Goal: Task Accomplishment & Management: Use online tool/utility

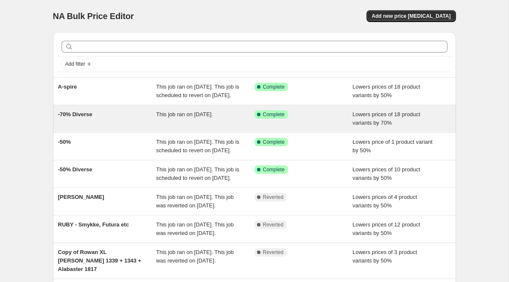
click at [159, 127] on div "This job ran on 20 August 2025." at bounding box center [205, 118] width 98 height 17
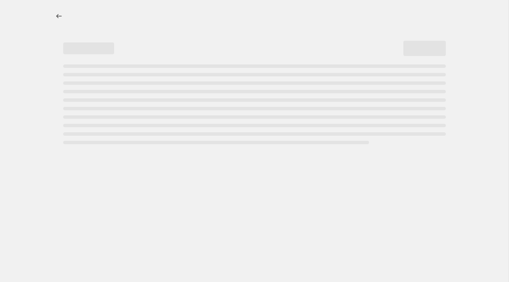
select select "percentage"
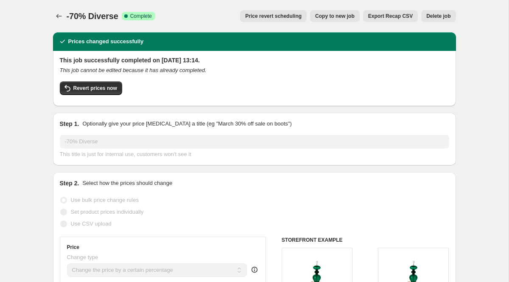
click at [277, 18] on span "Price revert scheduling" at bounding box center [273, 16] width 56 height 7
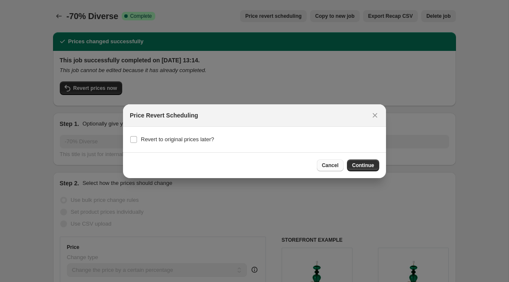
click at [333, 164] on span "Cancel" at bounding box center [330, 165] width 17 height 7
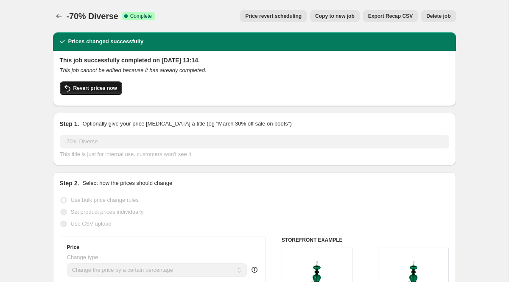
click at [96, 82] on button "Revert prices now" at bounding box center [91, 88] width 62 height 14
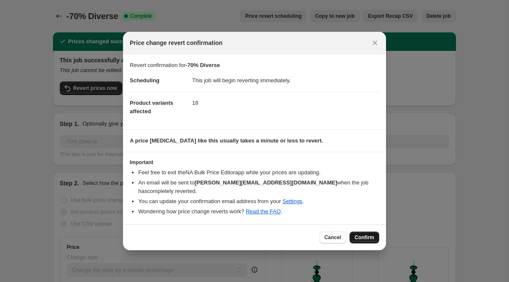
click at [360, 235] on span "Confirm" at bounding box center [365, 237] width 20 height 7
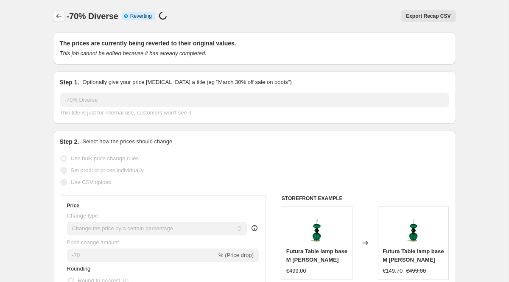
click at [60, 17] on icon "Price change jobs" at bounding box center [59, 16] width 8 height 8
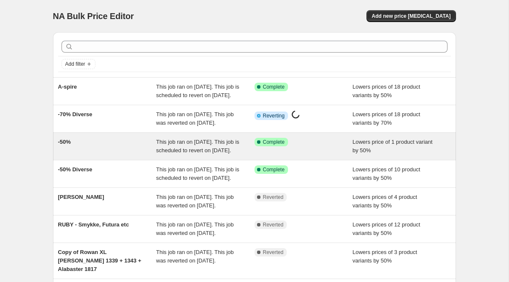
click at [92, 155] on div "-50%" at bounding box center [107, 146] width 98 height 17
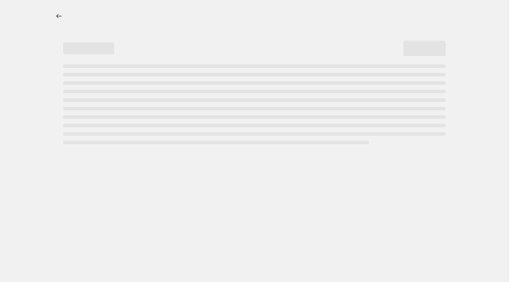
select select "percentage"
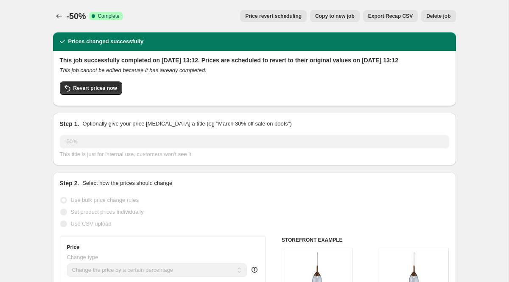
click at [255, 18] on span "Price revert scheduling" at bounding box center [273, 16] width 56 height 7
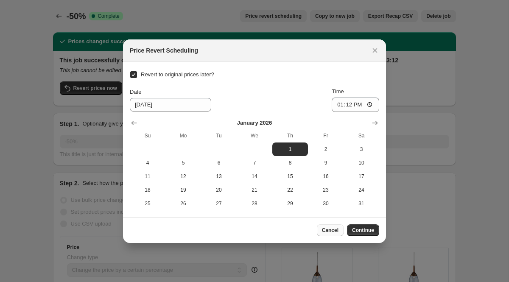
click at [326, 231] on span "Cancel" at bounding box center [330, 230] width 17 height 7
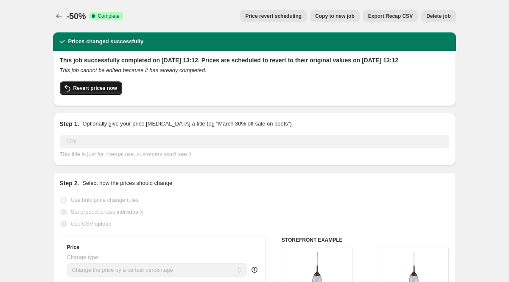
click at [104, 95] on button "Revert prices now" at bounding box center [91, 88] width 62 height 14
checkbox input "false"
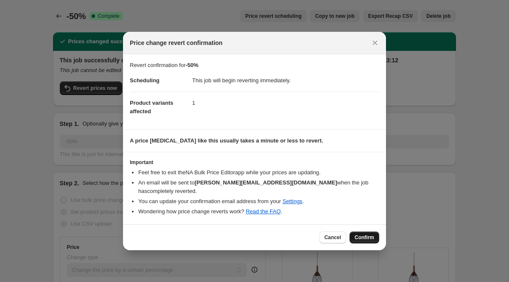
click at [364, 237] on button "Confirm" at bounding box center [365, 238] width 30 height 12
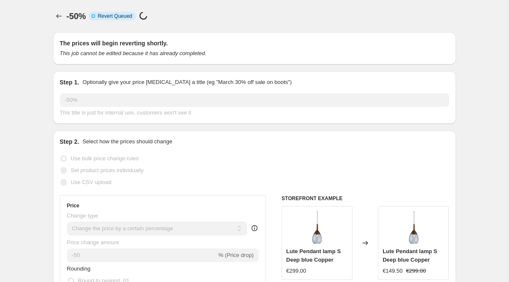
select select "percentage"
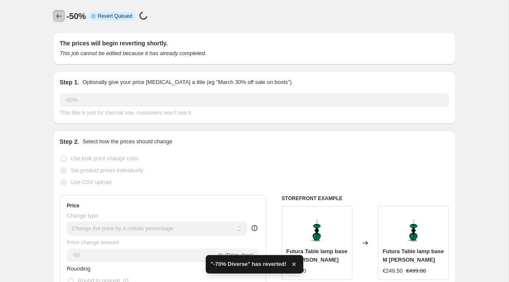
click at [57, 15] on icon "Price change jobs" at bounding box center [59, 16] width 8 height 8
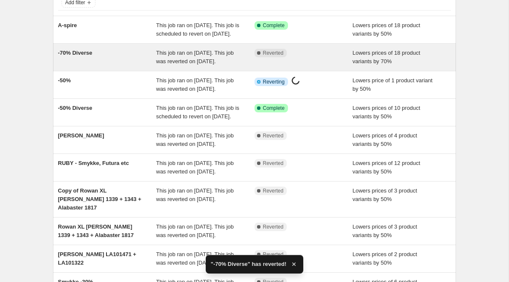
scroll to position [62, 0]
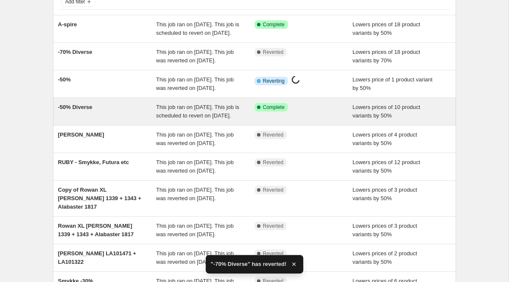
click at [73, 110] on span "-50% Diverse" at bounding box center [75, 107] width 34 height 6
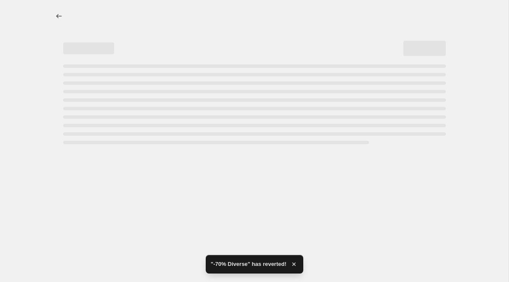
select select "percentage"
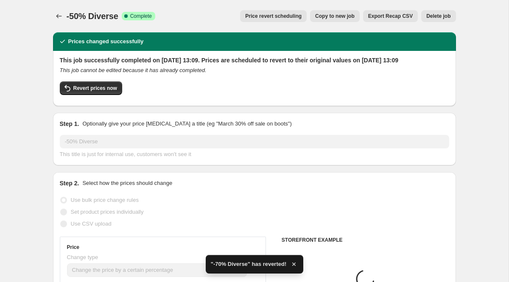
select select "percentage"
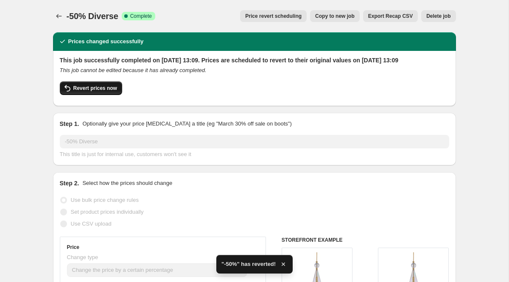
click at [82, 92] on span "Revert prices now" at bounding box center [95, 88] width 44 height 7
checkbox input "false"
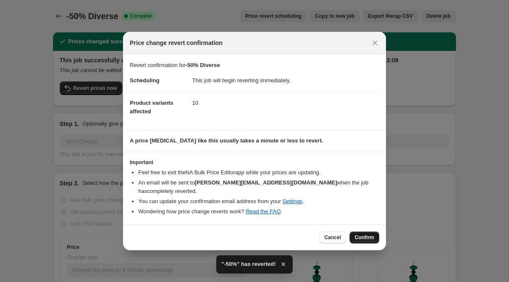
click at [375, 238] on button "Confirm" at bounding box center [365, 238] width 30 height 12
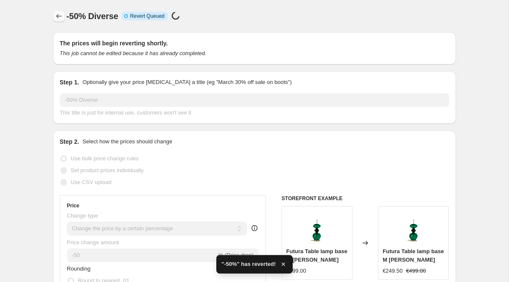
click at [59, 18] on icon "Price change jobs" at bounding box center [59, 16] width 8 height 8
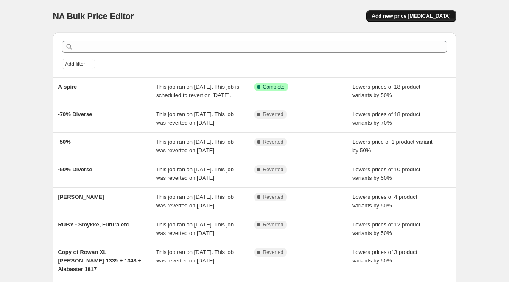
click at [409, 13] on span "Add new price [MEDICAL_DATA]" at bounding box center [411, 16] width 79 height 7
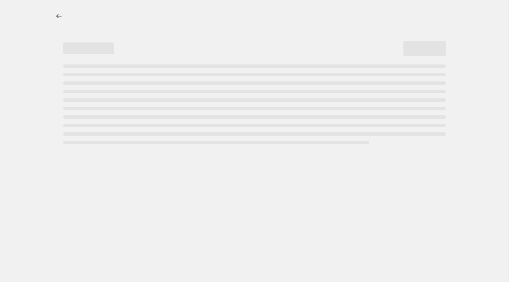
select select "percentage"
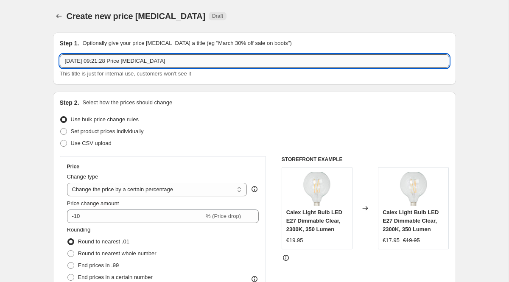
click at [140, 61] on input "23 Aug 2025, 09:21:28 Price change job" at bounding box center [254, 61] width 389 height 14
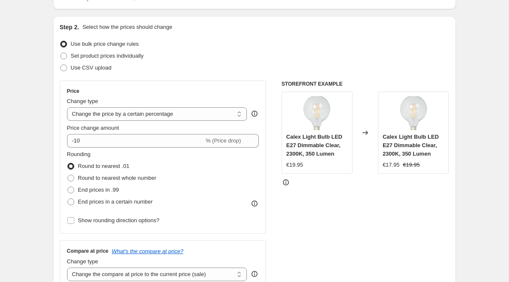
scroll to position [76, 0]
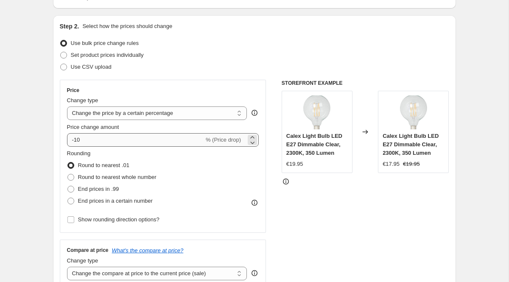
type input "-70% Horizon, Rowan - Pool Blue, Ruby etc."
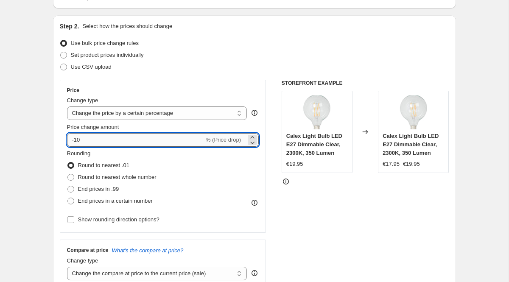
click at [98, 143] on input "-10" at bounding box center [135, 140] width 137 height 14
type input "-1"
type input "-70"
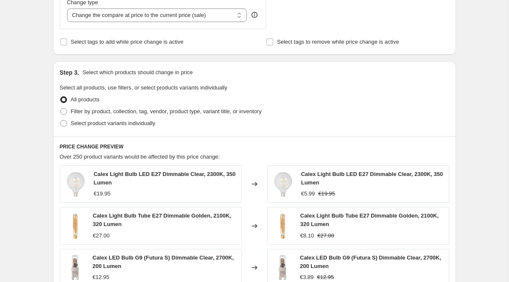
scroll to position [337, 0]
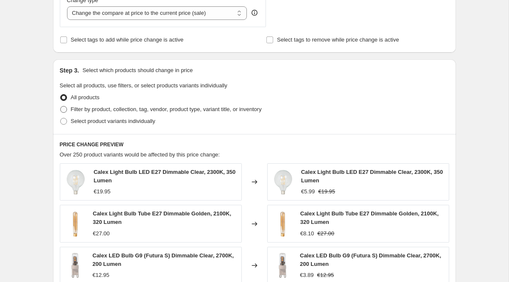
click at [77, 109] on span "Filter by product, collection, tag, vendor, product type, variant title, or inv…" at bounding box center [166, 109] width 191 height 6
click at [61, 106] on input "Filter by product, collection, tag, vendor, product type, variant title, or inv…" at bounding box center [60, 106] width 0 height 0
radio input "true"
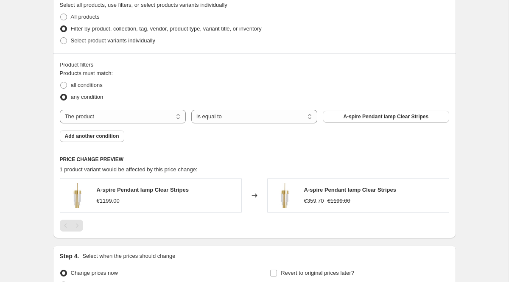
scroll to position [421, 0]
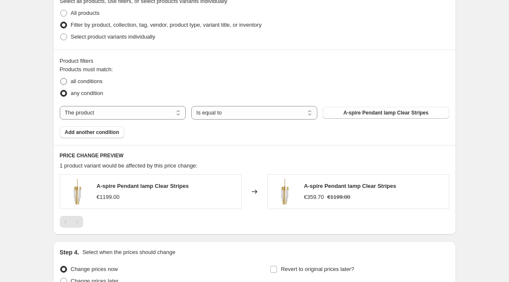
click at [88, 81] on span "all conditions" at bounding box center [87, 81] width 32 height 6
click at [61, 78] on input "all conditions" at bounding box center [60, 78] width 0 height 0
radio input "true"
click at [88, 92] on span "any condition" at bounding box center [87, 93] width 33 height 6
click at [61, 90] on input "any condition" at bounding box center [60, 90] width 0 height 0
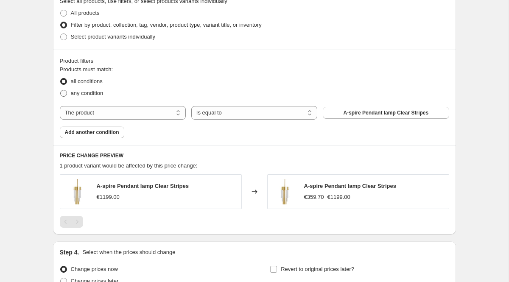
radio input "true"
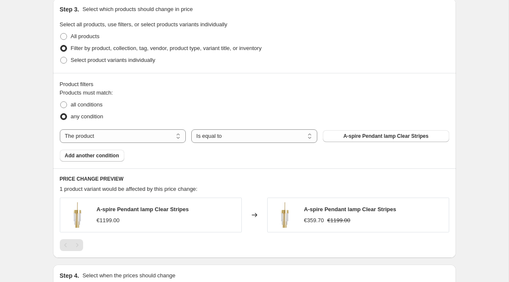
scroll to position [398, 0]
click at [87, 62] on span "Select product variants individually" at bounding box center [113, 60] width 84 height 6
click at [61, 58] on input "Select product variants individually" at bounding box center [60, 57] width 0 height 0
radio input "true"
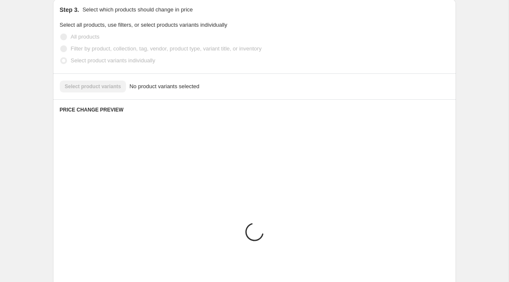
scroll to position [378, 0]
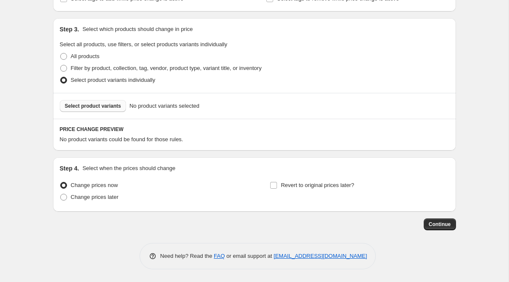
click at [93, 105] on span "Select product variants" at bounding box center [93, 106] width 56 height 7
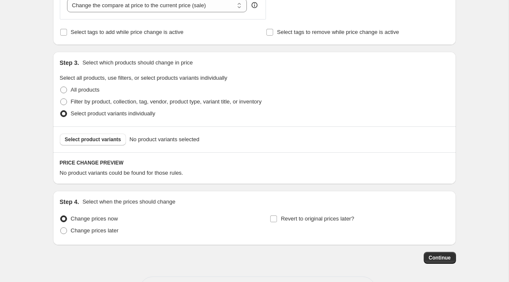
scroll to position [344, 0]
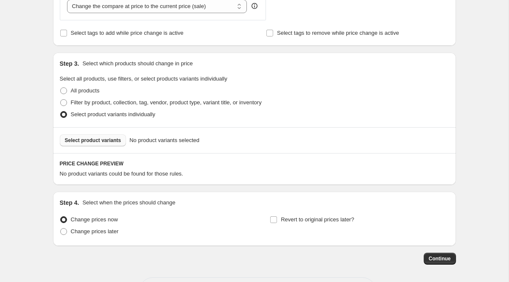
click at [115, 140] on span "Select product variants" at bounding box center [93, 140] width 56 height 7
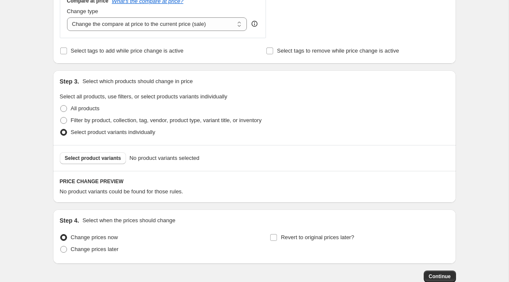
scroll to position [325, 0]
click at [78, 111] on span "All products" at bounding box center [85, 109] width 29 height 6
click at [61, 106] on input "All products" at bounding box center [60, 106] width 0 height 0
radio input "true"
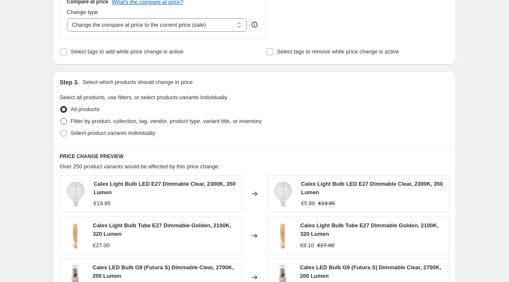
click at [94, 121] on span "Filter by product, collection, tag, vendor, product type, variant title, or inv…" at bounding box center [166, 121] width 191 height 6
click at [61, 118] on input "Filter by product, collection, tag, vendor, product type, variant title, or inv…" at bounding box center [60, 118] width 0 height 0
radio input "true"
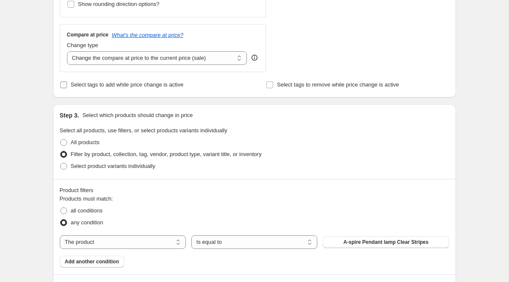
scroll to position [292, 0]
click at [63, 165] on span at bounding box center [63, 165] width 7 height 7
click at [61, 163] on input "Select product variants individually" at bounding box center [60, 162] width 0 height 0
radio input "true"
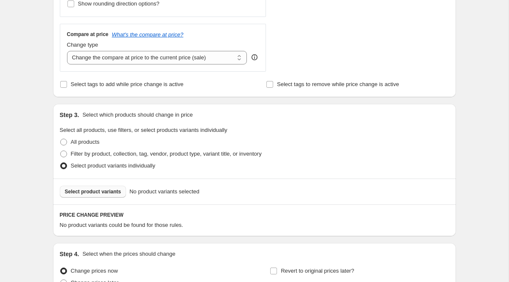
click at [106, 190] on span "Select product variants" at bounding box center [93, 191] width 56 height 7
click at [98, 195] on button "Select product variants" at bounding box center [93, 192] width 67 height 12
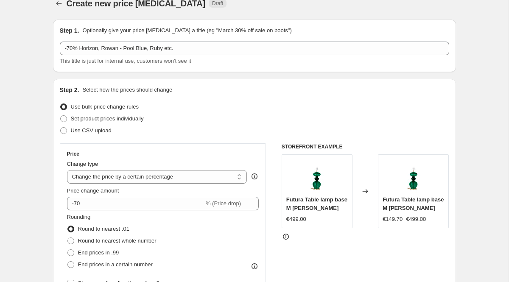
scroll to position [0, 0]
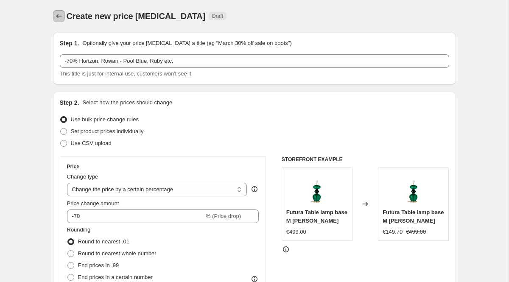
click at [57, 16] on icon "Price change jobs" at bounding box center [59, 16] width 6 height 4
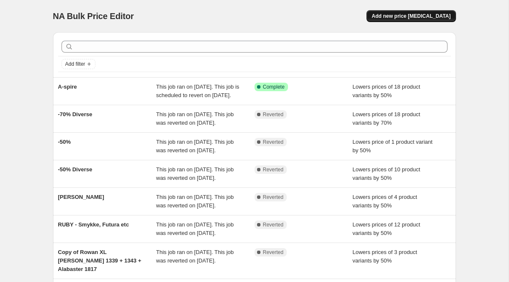
click at [430, 14] on span "Add new price [MEDICAL_DATA]" at bounding box center [411, 16] width 79 height 7
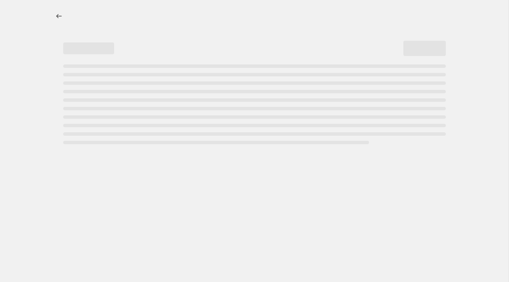
select select "percentage"
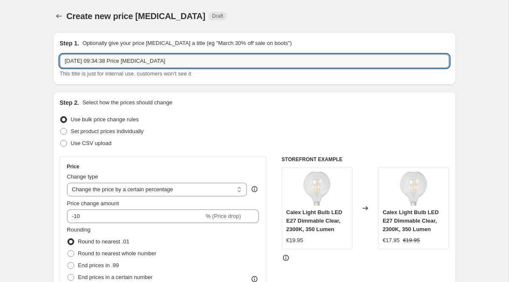
click at [193, 62] on input "23 Aug 2025, 09:34:38 Price change job" at bounding box center [254, 61] width 389 height 14
type input "Smykke -50%"
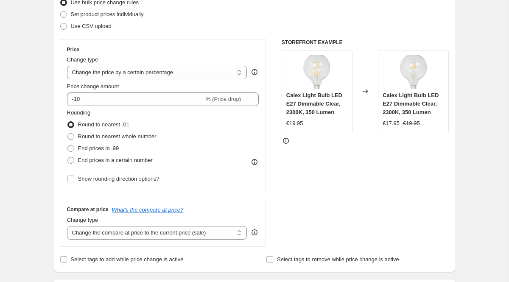
scroll to position [120, 0]
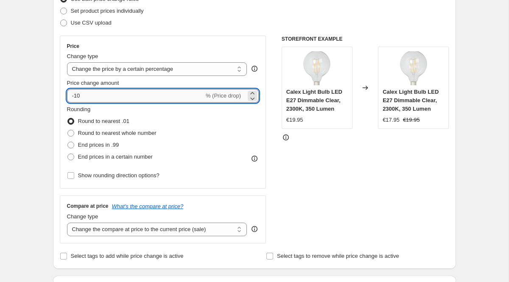
click at [101, 99] on input "-10" at bounding box center [135, 96] width 137 height 14
type input "-1"
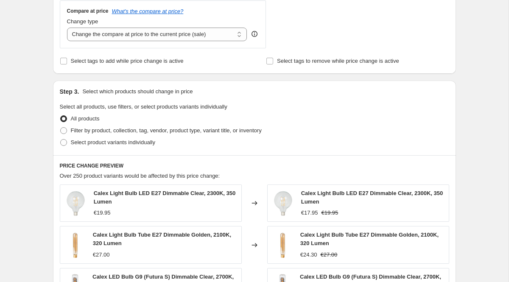
scroll to position [316, 0]
type input "-50"
click at [94, 142] on span "Select product variants individually" at bounding box center [113, 142] width 84 height 6
click at [61, 139] on input "Select product variants individually" at bounding box center [60, 139] width 0 height 0
radio input "true"
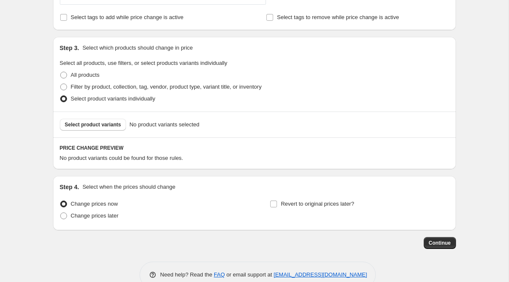
scroll to position [378, 0]
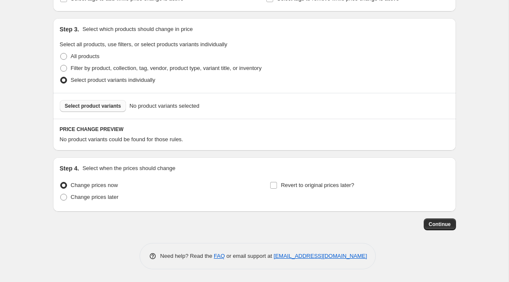
click at [98, 101] on button "Select product variants" at bounding box center [93, 106] width 67 height 12
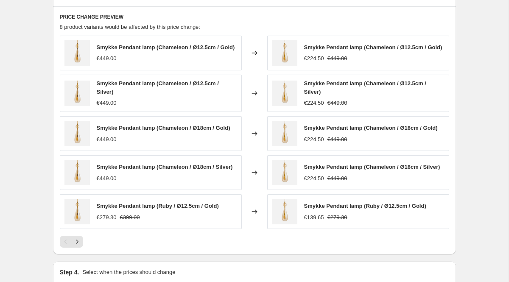
scroll to position [493, 0]
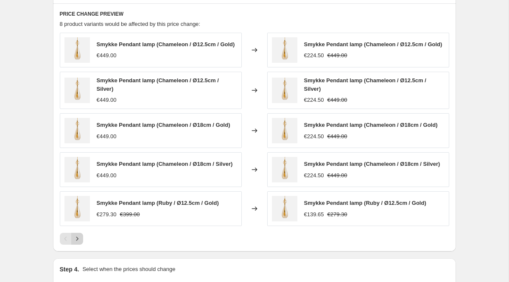
click at [76, 240] on icon "Next" at bounding box center [77, 239] width 2 height 4
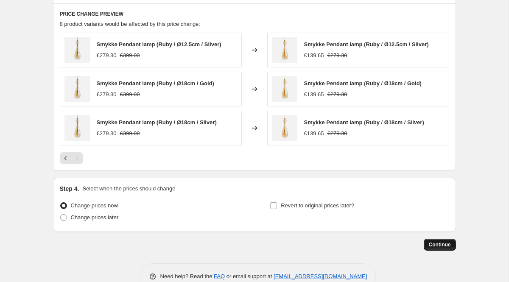
click at [432, 247] on span "Continue" at bounding box center [440, 244] width 22 height 7
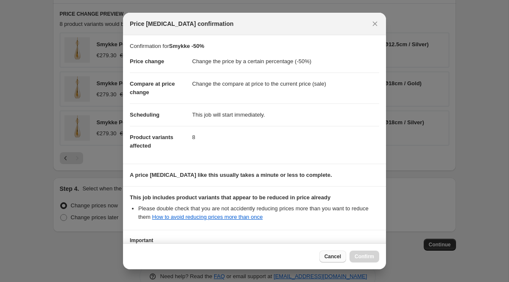
click at [326, 256] on span "Cancel" at bounding box center [333, 256] width 17 height 7
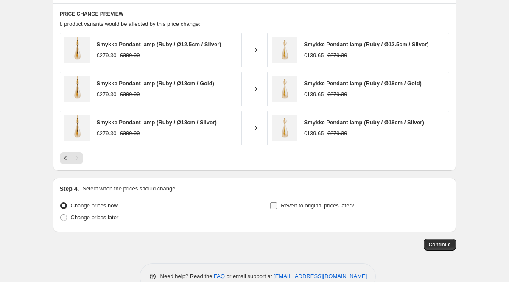
click at [329, 206] on span "Revert to original prices later?" at bounding box center [317, 205] width 73 height 6
click at [277, 206] on input "Revert to original prices later?" at bounding box center [273, 205] width 7 height 7
checkbox input "true"
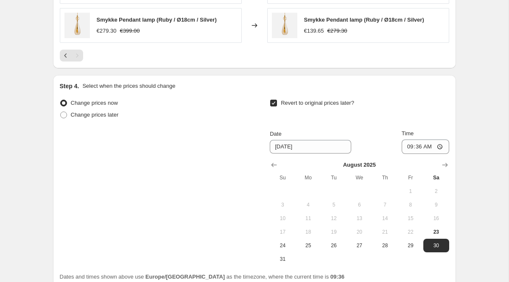
scroll to position [598, 0]
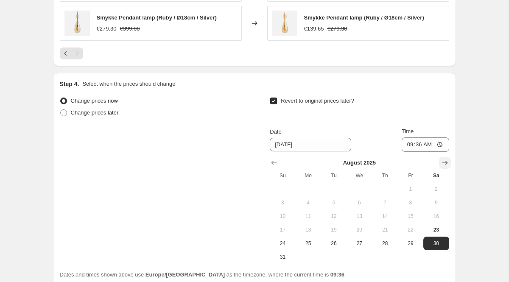
click at [442, 162] on icon "Show next month, September 2025" at bounding box center [445, 163] width 8 height 8
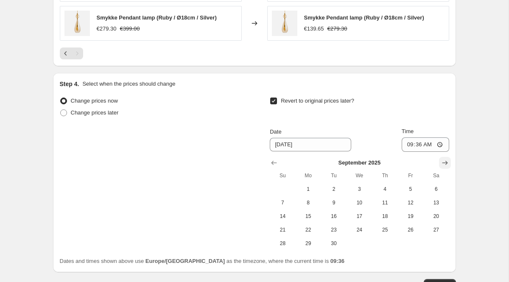
click at [442, 162] on icon "Show next month, October 2025" at bounding box center [445, 163] width 8 height 8
click at [442, 162] on icon "Show next month, November 2025" at bounding box center [445, 163] width 8 height 8
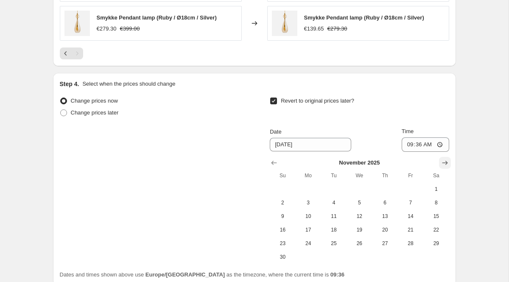
click at [442, 162] on icon "Show next month, December 2025" at bounding box center [445, 163] width 8 height 8
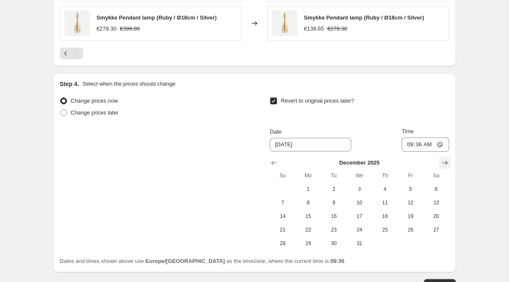
click at [442, 162] on icon "Show next month, January 2026" at bounding box center [445, 163] width 8 height 8
click at [381, 192] on span "1" at bounding box center [384, 189] width 19 height 7
type input "[DATE]"
click at [432, 281] on button "Continue" at bounding box center [440, 285] width 32 height 12
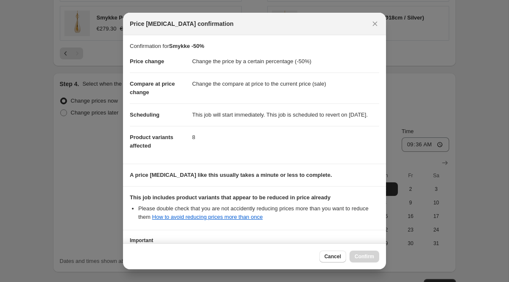
scroll to position [84, 0]
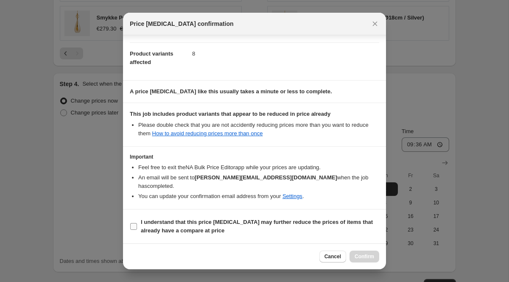
click at [135, 226] on input "I understand that this price change job may further reduce the prices of items …" at bounding box center [133, 226] width 7 height 7
checkbox input "true"
click at [358, 260] on button "Confirm" at bounding box center [365, 257] width 30 height 12
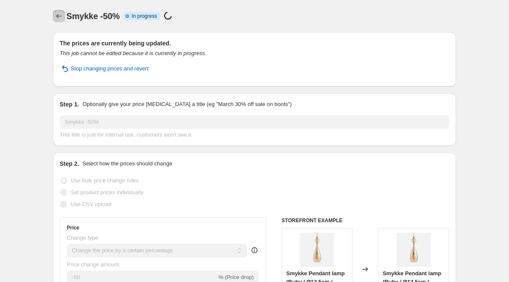
click at [58, 14] on icon "Price change jobs" at bounding box center [59, 16] width 8 height 8
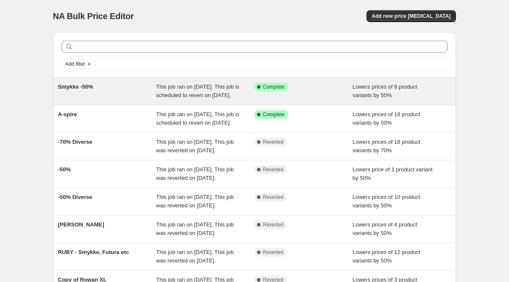
click at [79, 84] on span "Smykke -50%" at bounding box center [75, 87] width 35 height 6
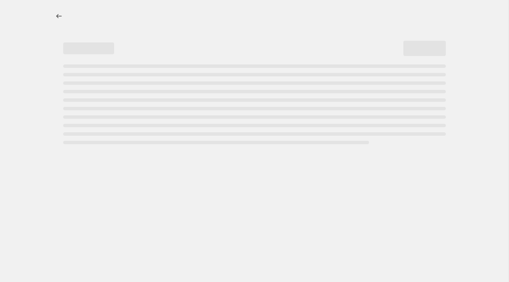
select select "percentage"
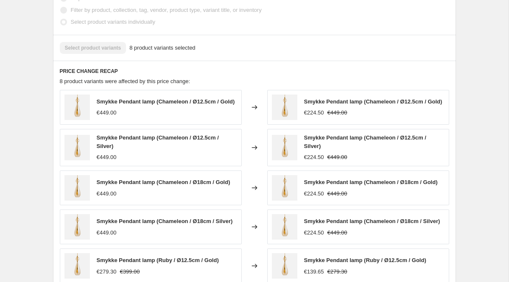
scroll to position [520, 0]
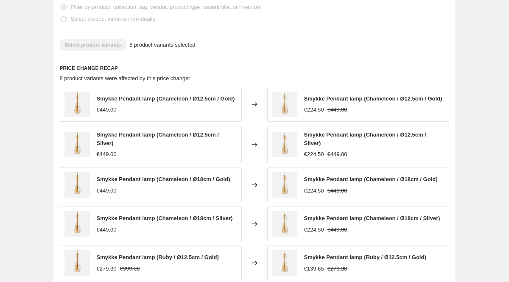
click at [313, 114] on div "€224.50" at bounding box center [314, 110] width 20 height 8
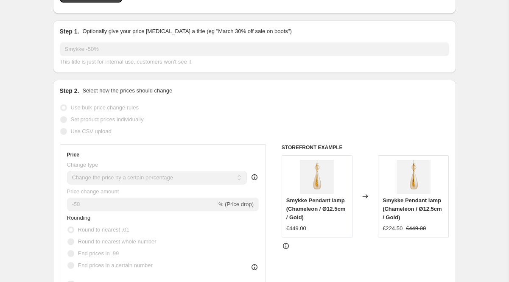
scroll to position [0, 0]
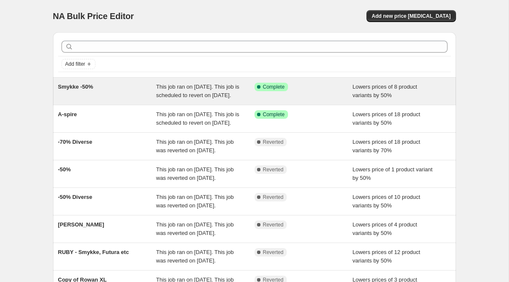
click at [107, 93] on div "Smykke -50%" at bounding box center [107, 91] width 98 height 17
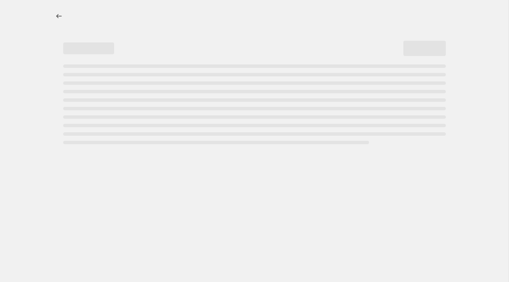
select select "percentage"
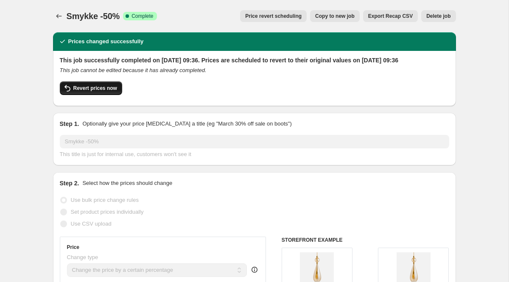
click at [97, 93] on button "Revert prices now" at bounding box center [91, 88] width 62 height 14
checkbox input "false"
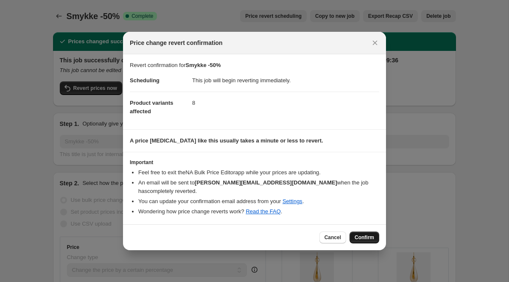
click at [364, 232] on button "Confirm" at bounding box center [365, 238] width 30 height 12
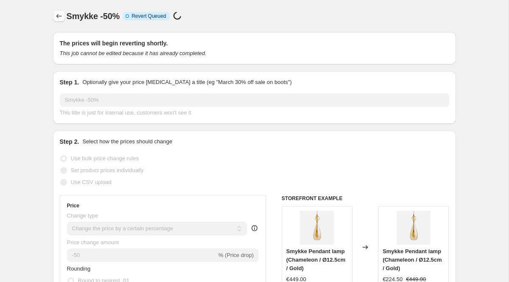
select select "percentage"
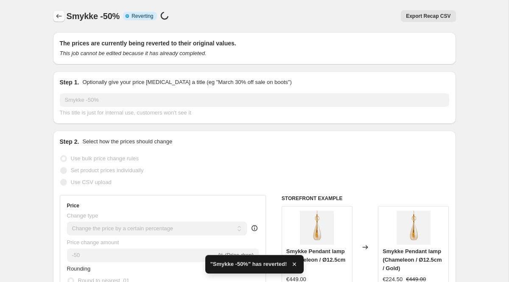
checkbox input "true"
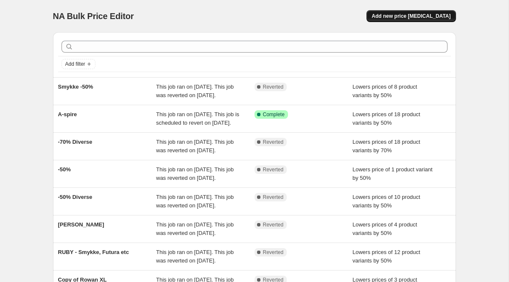
click at [409, 13] on button "Add new price [MEDICAL_DATA]" at bounding box center [411, 16] width 89 height 12
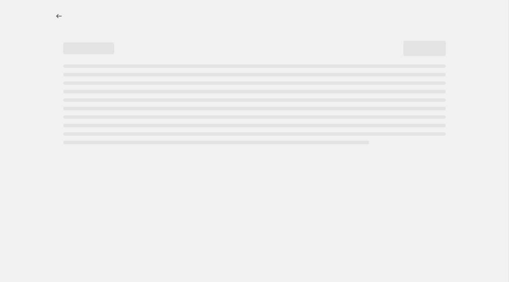
select select "percentage"
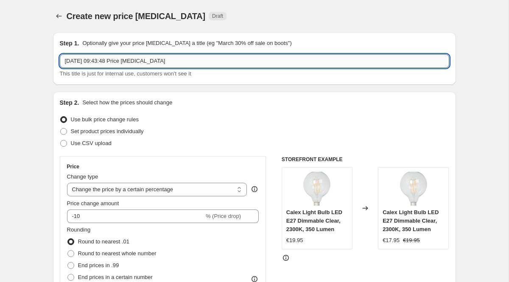
click at [182, 59] on input "23 Aug 2025, 09:43:48 Price change job" at bounding box center [254, 61] width 389 height 14
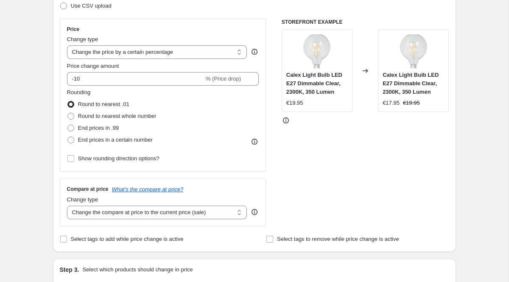
scroll to position [144, 0]
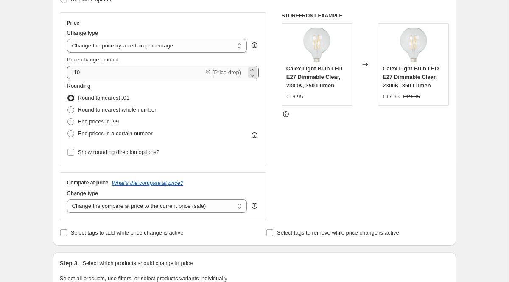
type input "Rowan -70%"
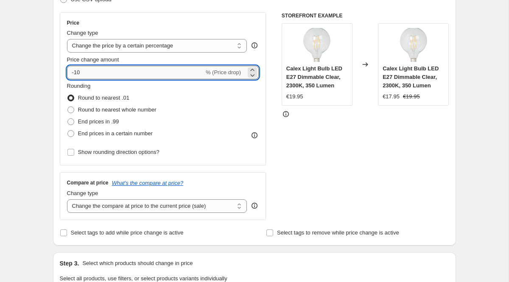
click at [95, 73] on input "-10" at bounding box center [135, 73] width 137 height 14
type input "-1"
type input "-70"
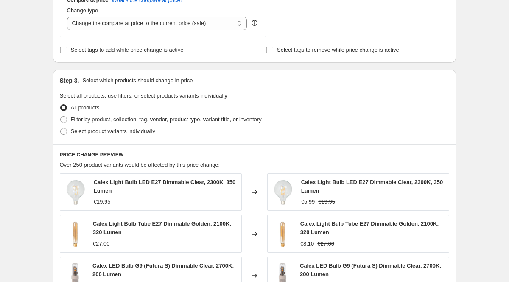
scroll to position [342, 0]
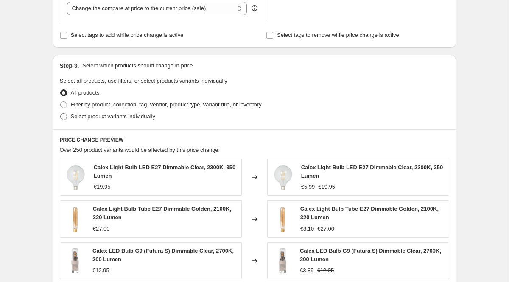
click at [92, 115] on span "Select product variants individually" at bounding box center [113, 116] width 84 height 6
click at [61, 114] on input "Select product variants individually" at bounding box center [60, 113] width 0 height 0
radio input "true"
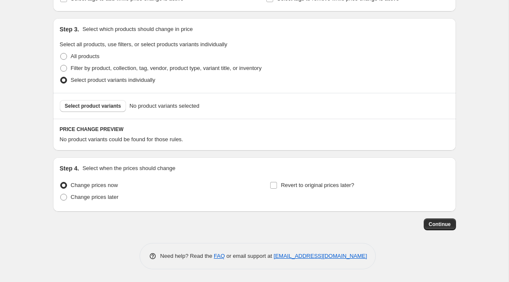
scroll to position [378, 0]
click at [98, 105] on span "Select product variants" at bounding box center [93, 106] width 56 height 7
click at [116, 105] on span "Select product variants" at bounding box center [93, 106] width 56 height 7
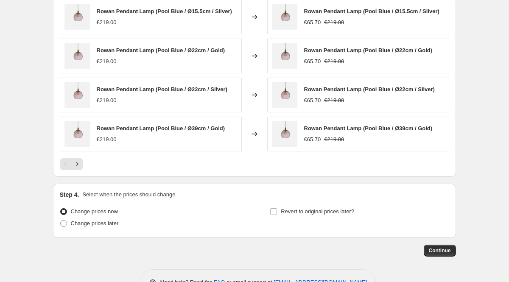
scroll to position [592, 0]
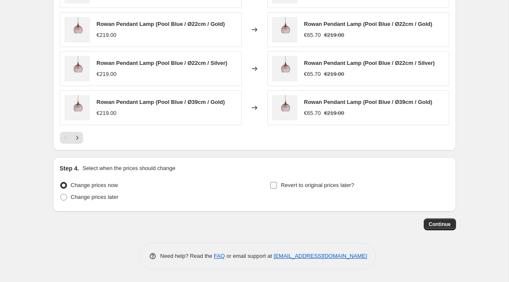
click at [275, 189] on label "Revert to original prices later?" at bounding box center [312, 185] width 84 height 12
click at [275, 189] on input "Revert to original prices later?" at bounding box center [273, 185] width 7 height 7
checkbox input "true"
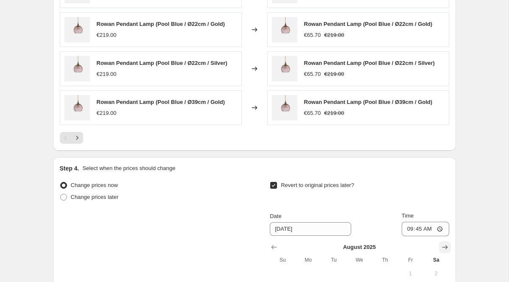
click at [443, 249] on icon "Show next month, September 2025" at bounding box center [445, 247] width 8 height 8
click at [443, 249] on icon "Show next month, October 2025" at bounding box center [445, 247] width 8 height 8
click at [443, 249] on icon "Show next month, November 2025" at bounding box center [445, 247] width 8 height 8
click at [443, 249] on icon "Show next month, December 2025" at bounding box center [445, 247] width 8 height 8
click at [443, 249] on icon "Show next month, January 2026" at bounding box center [445, 247] width 8 height 8
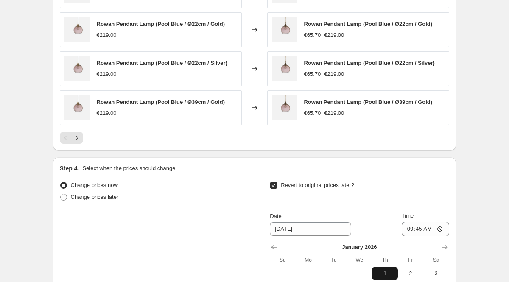
click at [384, 271] on span "1" at bounding box center [384, 273] width 19 height 7
type input "[DATE]"
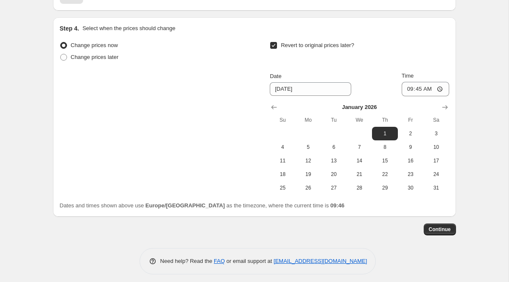
scroll to position [737, 0]
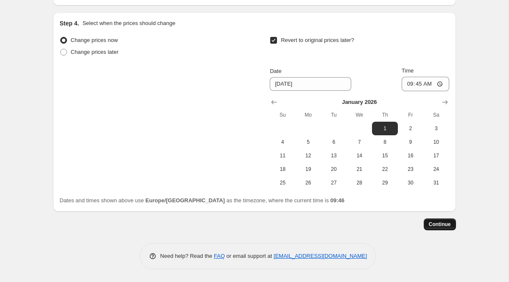
click at [437, 228] on button "Continue" at bounding box center [440, 224] width 32 height 12
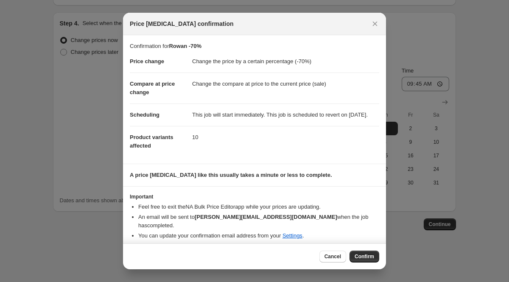
scroll to position [5, 0]
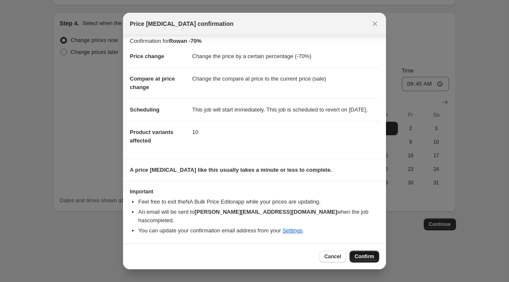
click at [353, 261] on button "Confirm" at bounding box center [365, 257] width 30 height 12
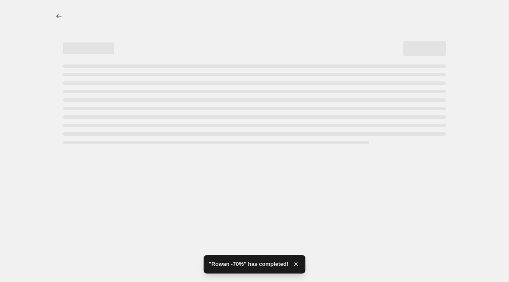
select select "percentage"
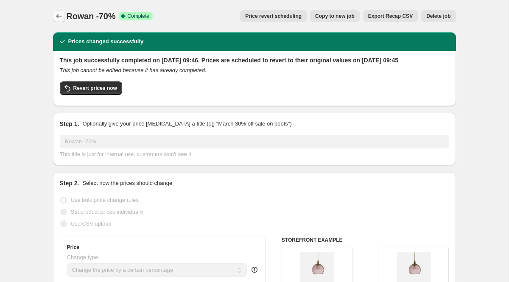
click at [57, 15] on icon "Price change jobs" at bounding box center [59, 16] width 6 height 4
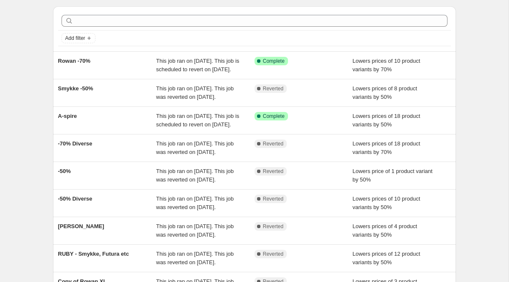
scroll to position [34, 0]
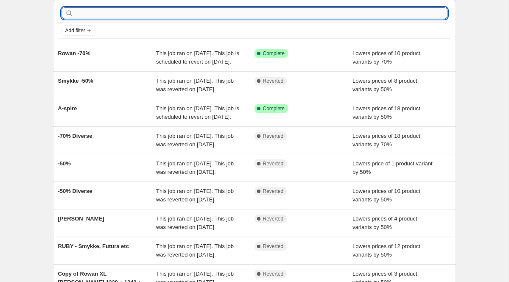
click at [103, 14] on input "text" at bounding box center [261, 13] width 373 height 12
type input "Rowan -70%"
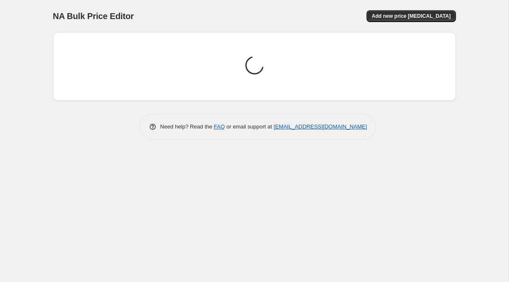
scroll to position [0, 0]
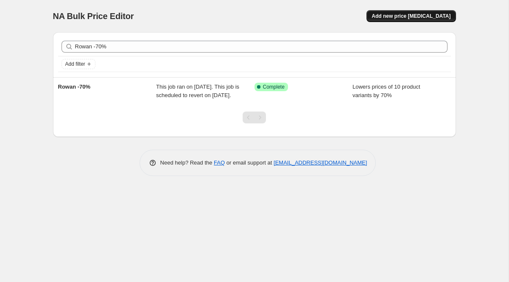
click at [404, 19] on span "Add new price [MEDICAL_DATA]" at bounding box center [411, 16] width 79 height 7
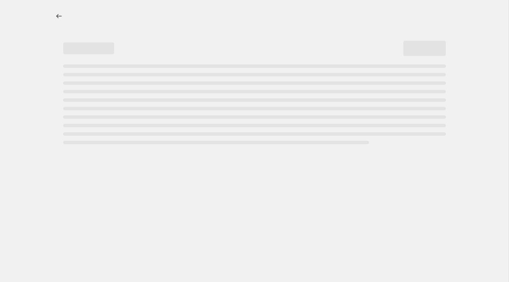
select select "percentage"
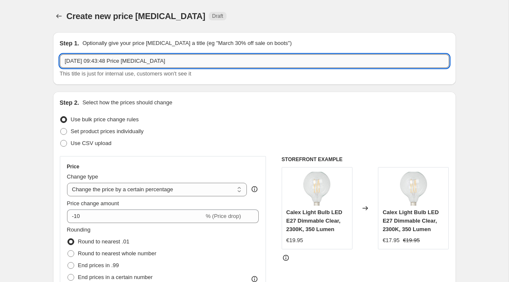
click at [109, 60] on input "23 Aug 2025, 09:43:48 Price change job" at bounding box center [254, 61] width 389 height 14
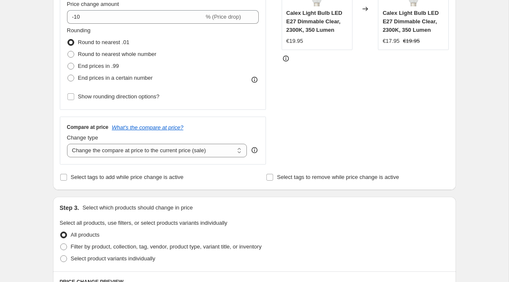
scroll to position [199, 0]
type input "Rowan -70% (Ruby etc.)"
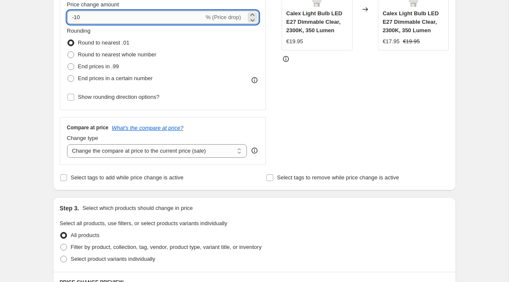
click at [93, 17] on input "-10" at bounding box center [135, 18] width 137 height 14
type input "-1"
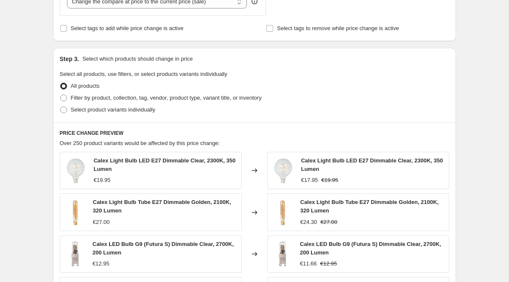
scroll to position [349, 0]
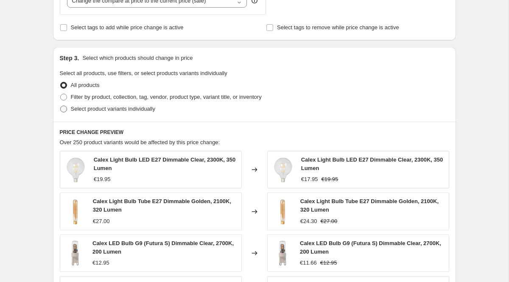
type input "-70"
click at [105, 108] on span "Select product variants individually" at bounding box center [113, 109] width 84 height 6
click at [61, 106] on input "Select product variants individually" at bounding box center [60, 106] width 0 height 0
radio input "true"
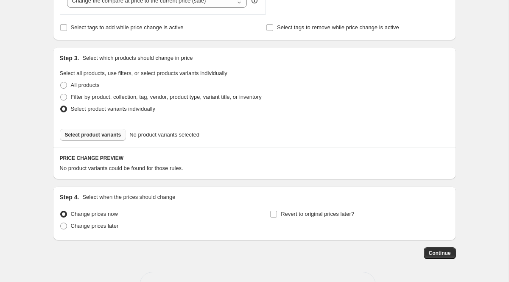
scroll to position [378, 0]
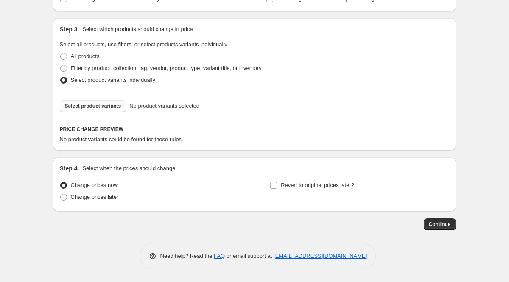
click at [110, 103] on span "Select product variants" at bounding box center [93, 106] width 56 height 7
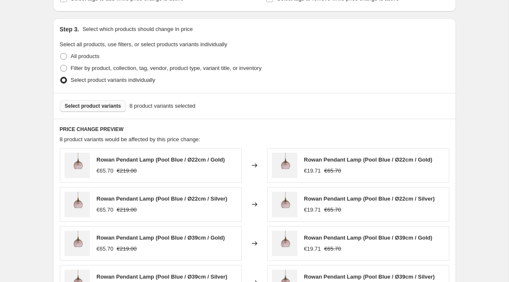
scroll to position [592, 0]
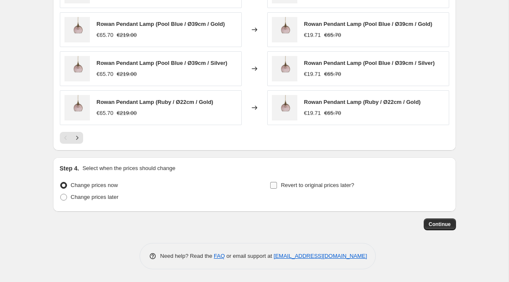
click at [316, 186] on span "Revert to original prices later?" at bounding box center [317, 185] width 73 height 6
click at [277, 186] on input "Revert to original prices later?" at bounding box center [273, 185] width 7 height 7
checkbox input "true"
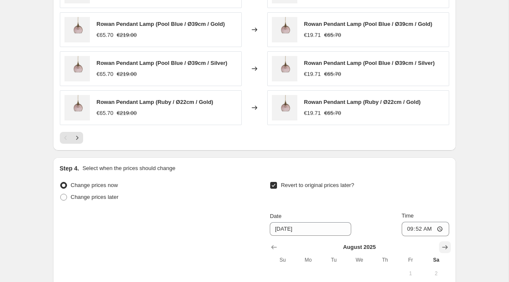
click at [445, 249] on icon "Show next month, September 2025" at bounding box center [445, 247] width 8 height 8
click at [445, 249] on icon "Show next month, October 2025" at bounding box center [445, 247] width 8 height 8
click at [445, 249] on icon "Show next month, November 2025" at bounding box center [445, 247] width 8 height 8
click at [445, 249] on icon "Show next month, December 2025" at bounding box center [445, 247] width 8 height 8
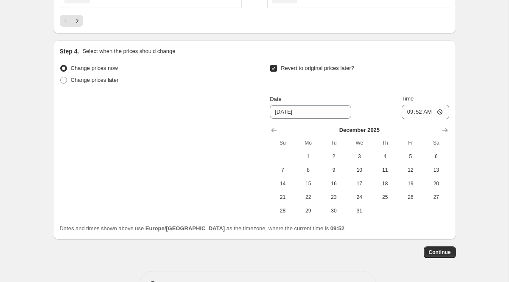
scroll to position [709, 0]
click at [442, 131] on icon "Show next month, January 2026" at bounding box center [445, 130] width 8 height 8
click at [386, 157] on span "1" at bounding box center [384, 157] width 19 height 7
type input "[DATE]"
click at [435, 255] on span "Continue" at bounding box center [440, 252] width 22 height 7
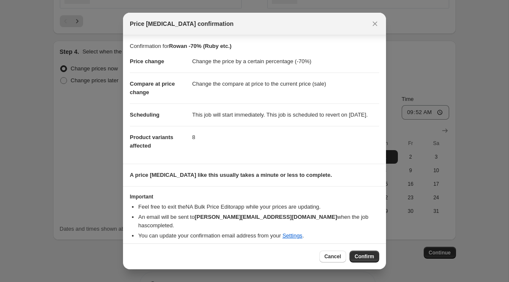
scroll to position [5, 0]
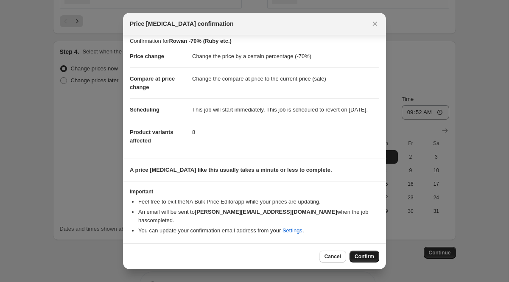
click at [361, 258] on span "Confirm" at bounding box center [365, 256] width 20 height 7
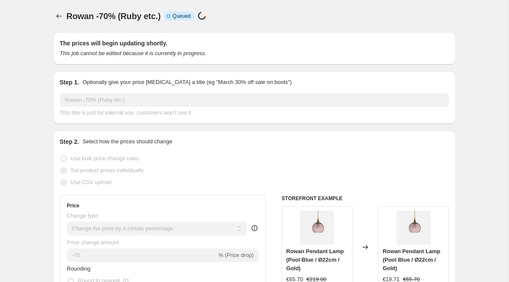
scroll to position [709, 0]
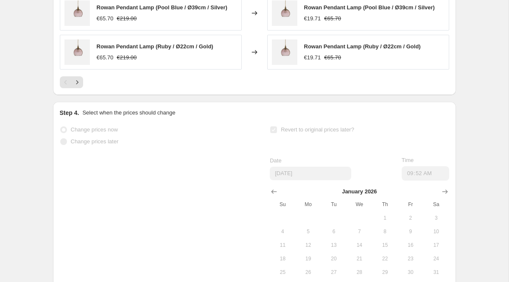
select select "percentage"
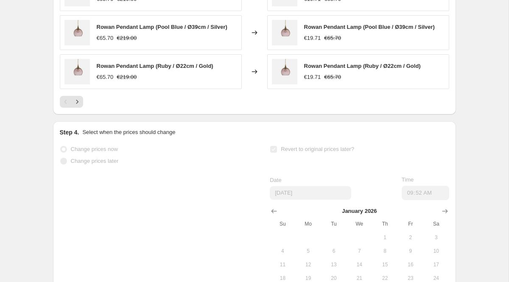
scroll to position [0, 0]
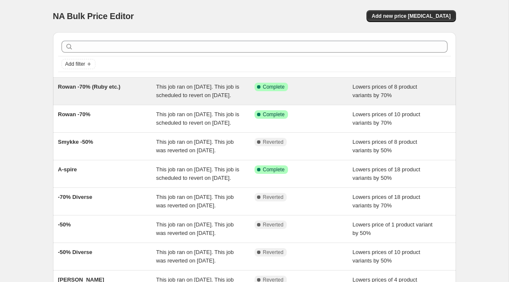
click at [101, 90] on div "Rowan -70% (Ruby etc.)" at bounding box center [107, 91] width 98 height 17
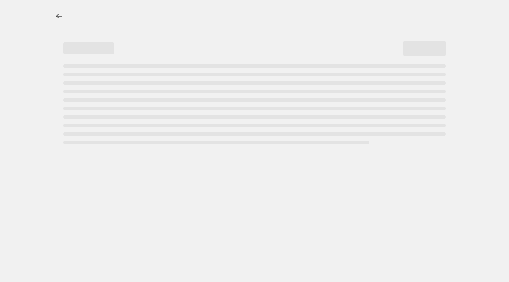
select select "percentage"
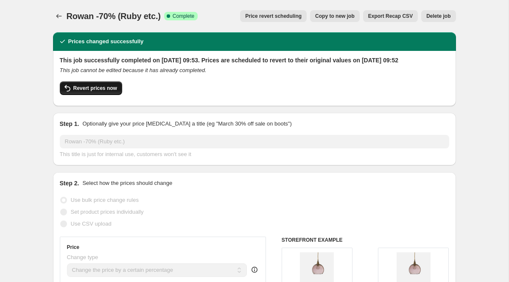
click at [108, 92] on span "Revert prices now" at bounding box center [95, 88] width 44 height 7
checkbox input "false"
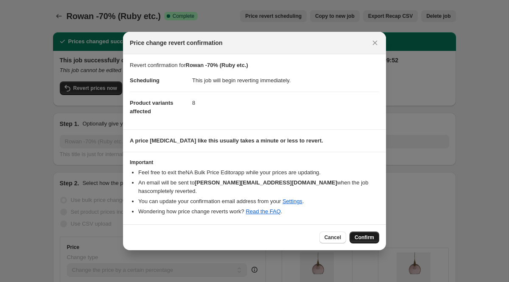
click at [362, 234] on span "Confirm" at bounding box center [365, 237] width 20 height 7
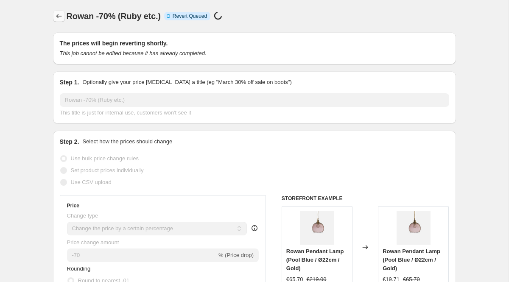
select select "percentage"
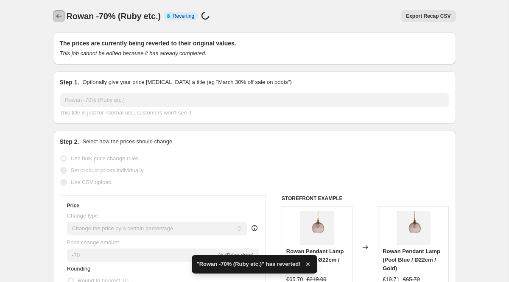
checkbox input "true"
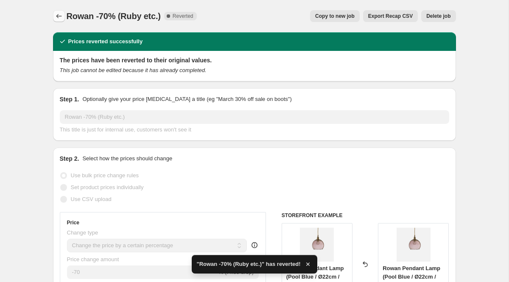
click at [60, 14] on icon "Price change jobs" at bounding box center [59, 16] width 8 height 8
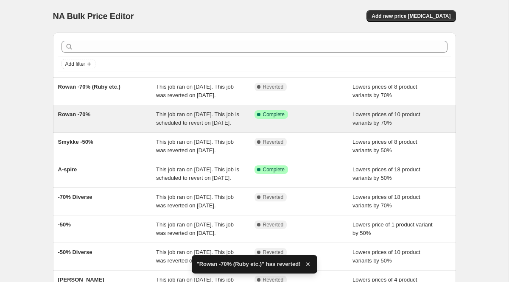
click at [78, 118] on span "Rowan -70%" at bounding box center [74, 114] width 33 height 6
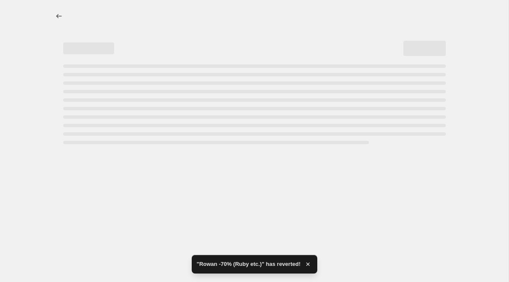
select select "percentage"
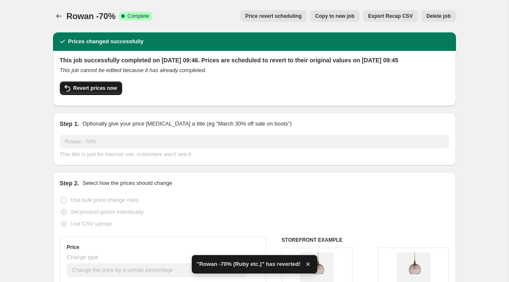
click at [103, 92] on span "Revert prices now" at bounding box center [95, 88] width 44 height 7
checkbox input "false"
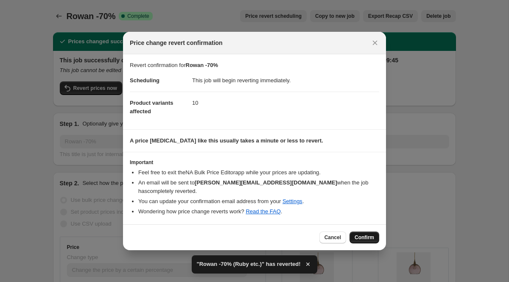
click at [372, 234] on span "Confirm" at bounding box center [365, 237] width 20 height 7
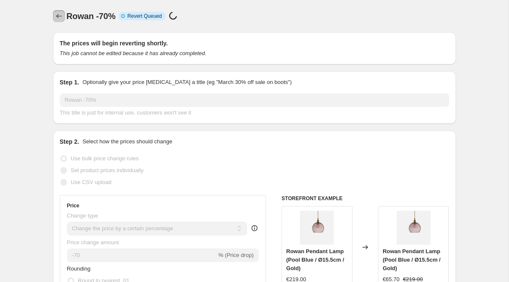
click at [56, 17] on icon "Price change jobs" at bounding box center [59, 16] width 8 height 8
